Goal: Task Accomplishment & Management: Manage account settings

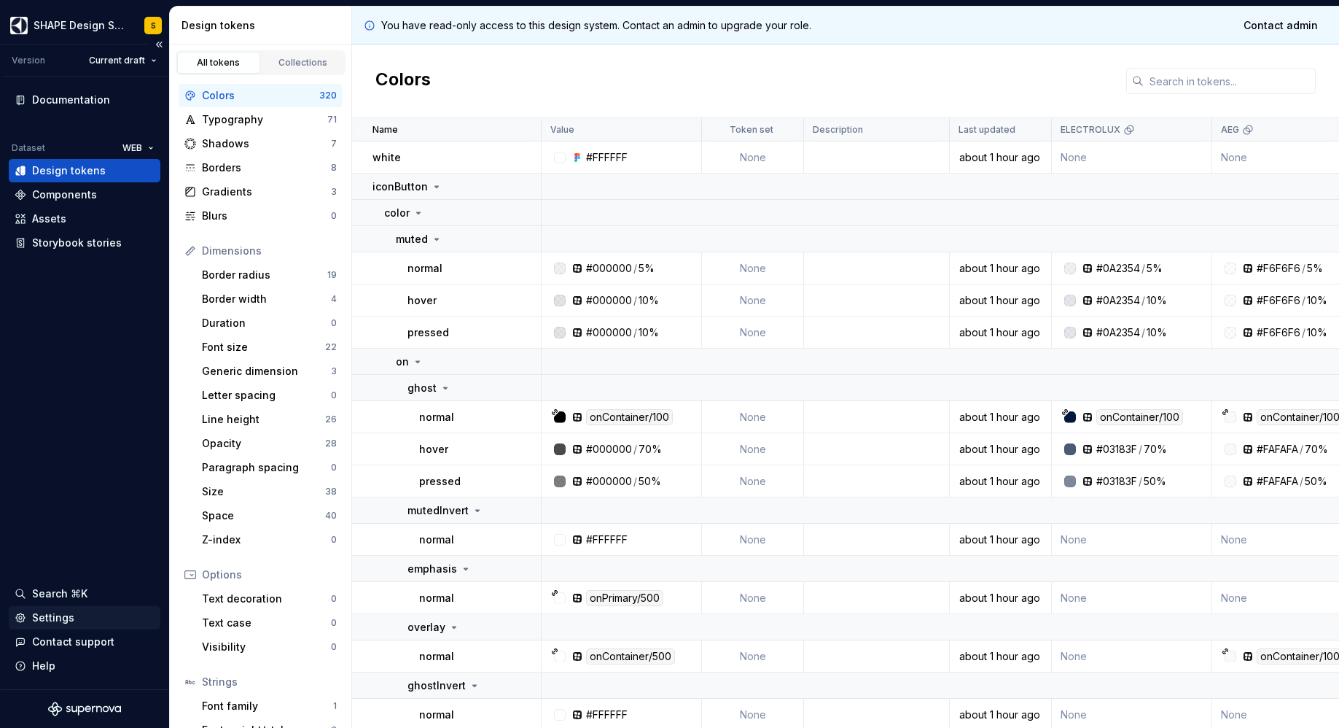
click at [56, 616] on div "Settings" at bounding box center [53, 617] width 42 height 15
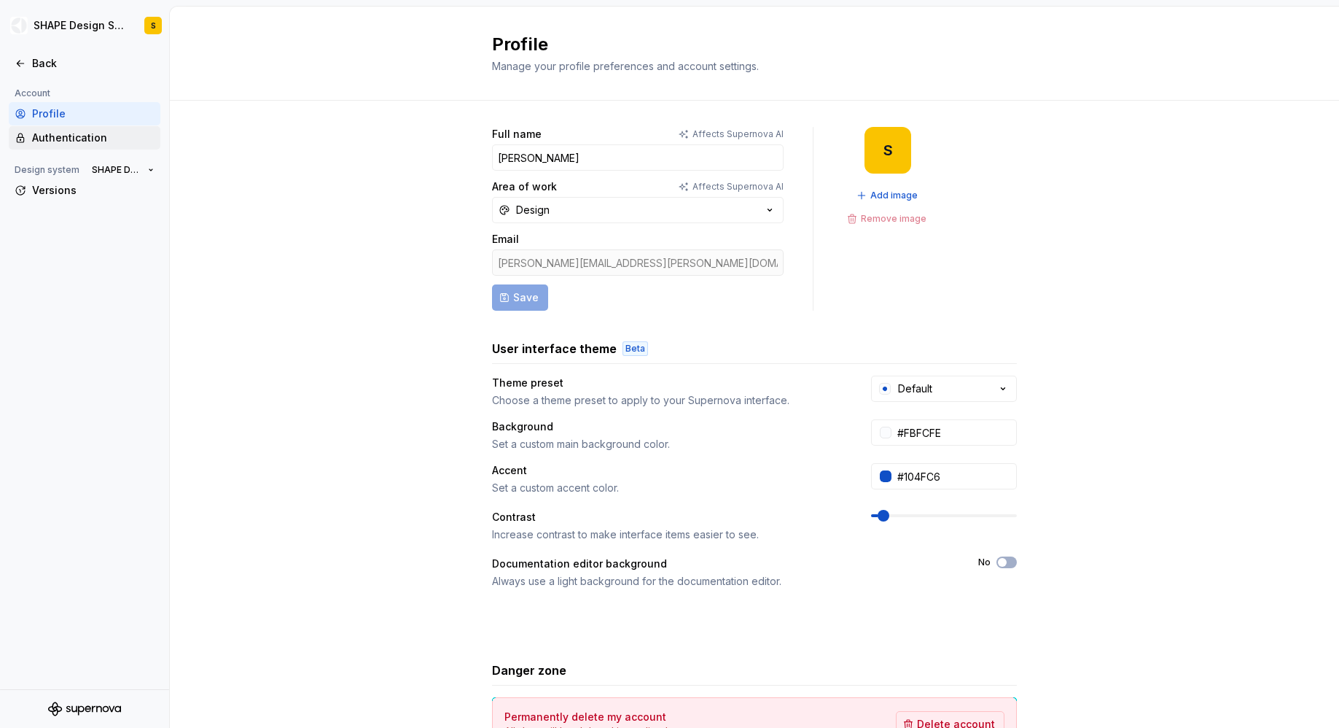
click at [61, 145] on div "Authentication" at bounding box center [85, 137] width 152 height 23
